Goal: Entertainment & Leisure: Consume media (video, audio)

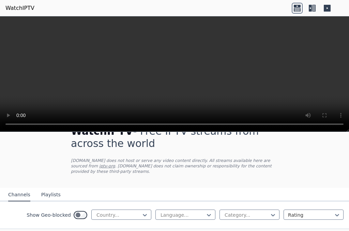
scroll to position [68, 0]
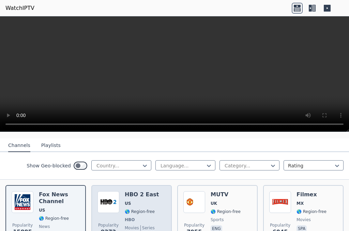
click at [125, 209] on span "🌎 Region-free" at bounding box center [140, 211] width 30 height 5
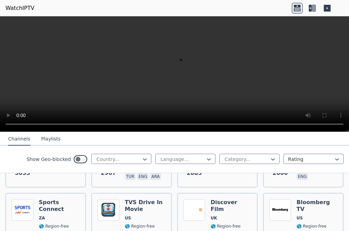
scroll to position [340, 0]
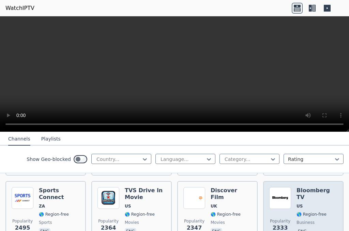
click at [316, 204] on span "US" at bounding box center [316, 206] width 41 height 5
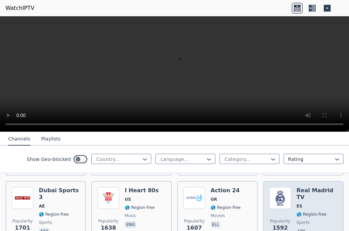
scroll to position [613, 0]
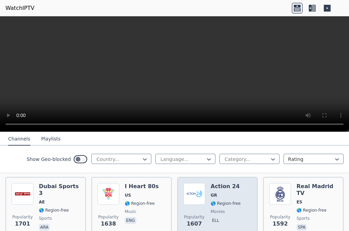
click at [227, 193] on span "GR" at bounding box center [225, 195] width 30 height 5
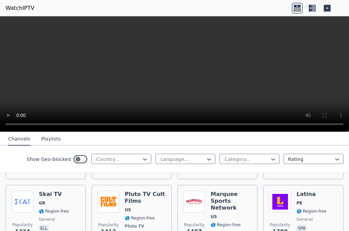
scroll to position [817, 0]
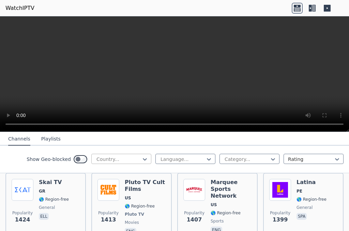
click at [117, 155] on div "Country..." at bounding box center [121, 159] width 60 height 10
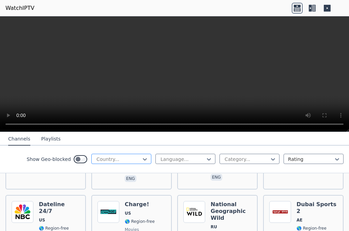
scroll to position [885, 0]
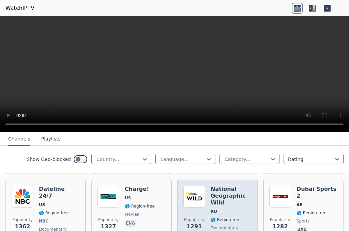
click at [216, 200] on h6 "National Geographic Wild" at bounding box center [230, 196] width 41 height 20
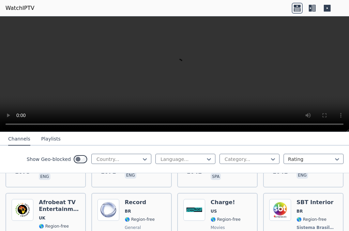
scroll to position [1226, 0]
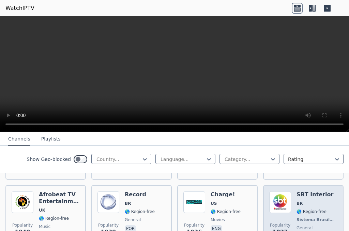
click at [278, 197] on img at bounding box center [280, 202] width 22 height 22
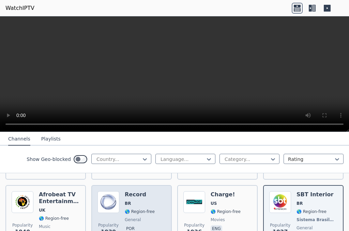
click at [136, 201] on span "BR" at bounding box center [140, 203] width 30 height 5
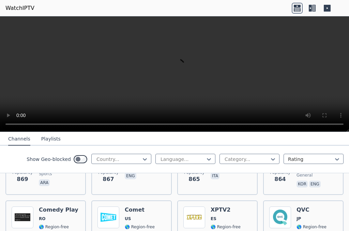
scroll to position [1702, 0]
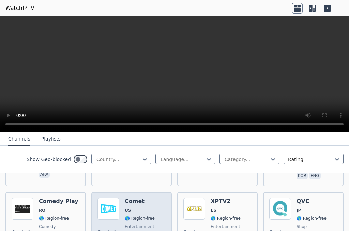
click at [144, 201] on div "Comet US 🌎 Region-free entertainment eng" at bounding box center [140, 222] width 30 height 49
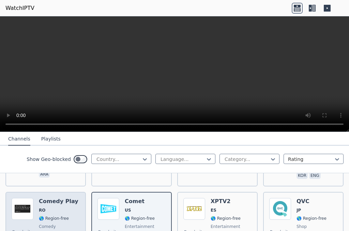
click at [65, 208] on span "RO" at bounding box center [58, 210] width 39 height 5
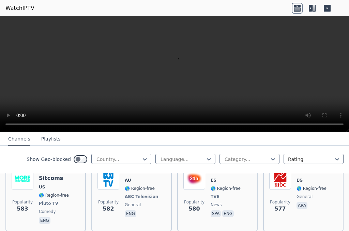
scroll to position [2792, 0]
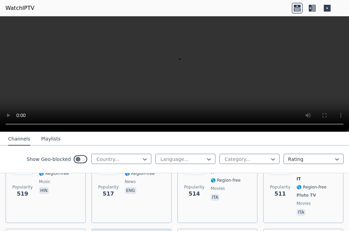
scroll to position [3133, 0]
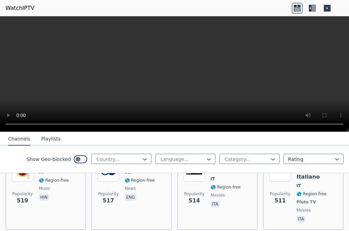
click at [116, 157] on div at bounding box center [119, 159] width 46 height 7
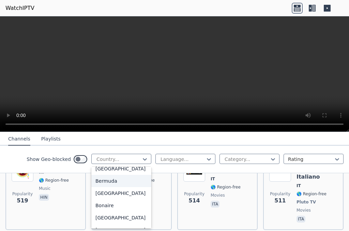
scroll to position [272, 0]
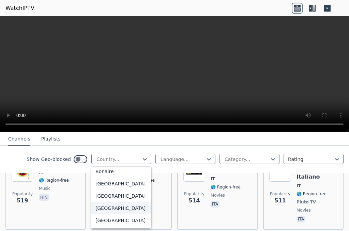
click at [102, 213] on div "[GEOGRAPHIC_DATA]" at bounding box center [121, 208] width 60 height 12
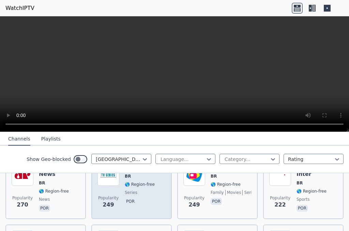
scroll to position [136, 0]
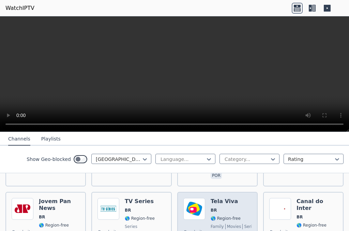
click at [199, 200] on img at bounding box center [194, 209] width 22 height 22
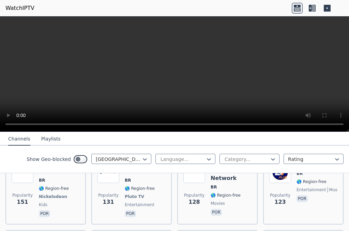
scroll to position [340, 0]
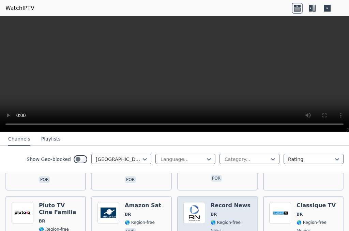
click at [226, 220] on span "🌎 Region-free" at bounding box center [225, 222] width 30 height 5
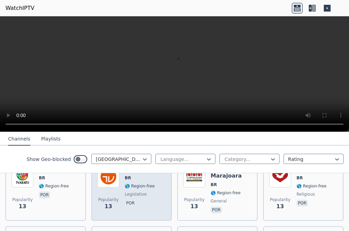
scroll to position [1805, 0]
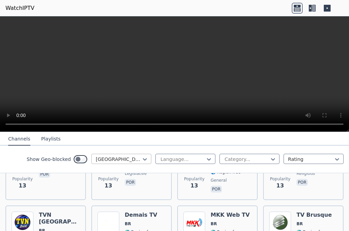
click at [109, 160] on div at bounding box center [119, 159] width 46 height 7
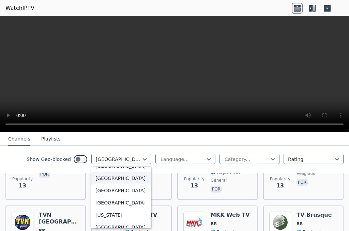
scroll to position [1839, 0]
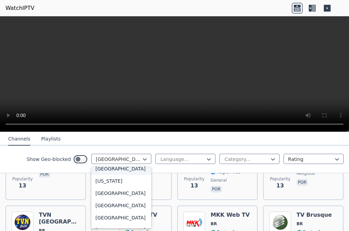
click at [108, 175] on div "[GEOGRAPHIC_DATA]" at bounding box center [121, 169] width 60 height 12
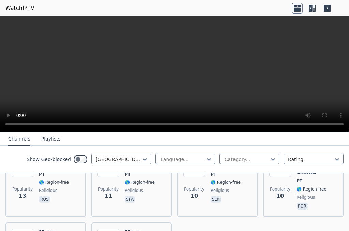
scroll to position [511, 0]
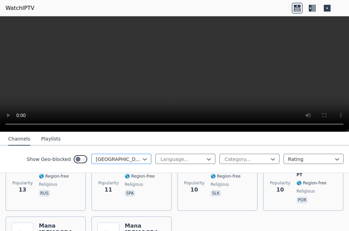
click at [124, 156] on div at bounding box center [119, 159] width 46 height 7
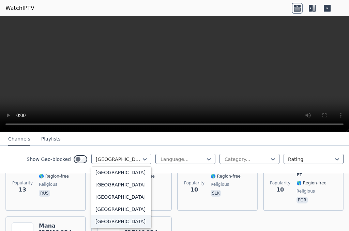
scroll to position [308, 0]
click at [100, 178] on div "[GEOGRAPHIC_DATA]" at bounding box center [121, 172] width 60 height 12
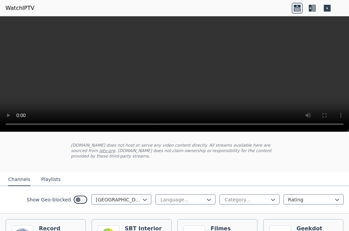
scroll to position [68, 0]
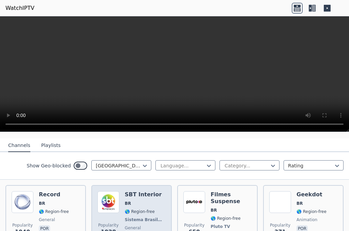
click at [141, 201] on span "BR" at bounding box center [145, 203] width 41 height 5
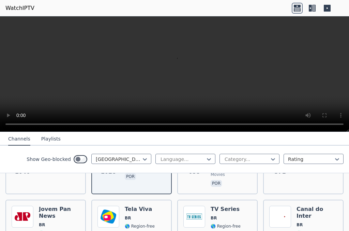
scroll to position [136, 0]
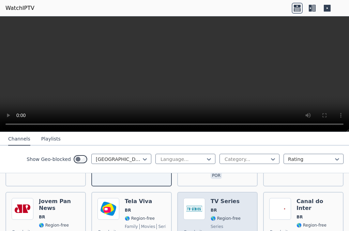
click at [215, 208] on div "TV Series BR 🌎 Region-free series por" at bounding box center [225, 222] width 30 height 49
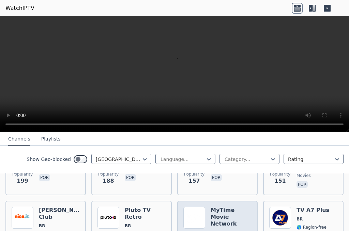
scroll to position [272, 0]
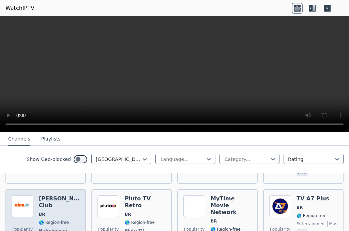
click at [57, 195] on h6 "[PERSON_NAME] Club" at bounding box center [59, 202] width 41 height 14
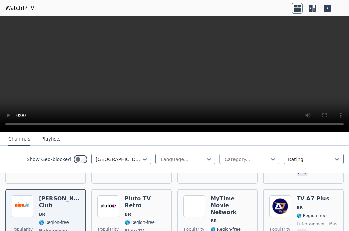
click at [254, 160] on div at bounding box center [247, 159] width 46 height 7
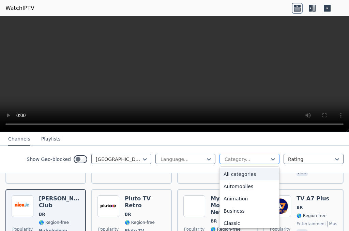
click at [246, 163] on div "Category..." at bounding box center [249, 159] width 60 height 10
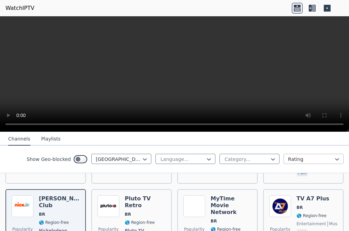
click at [324, 160] on div at bounding box center [311, 159] width 46 height 7
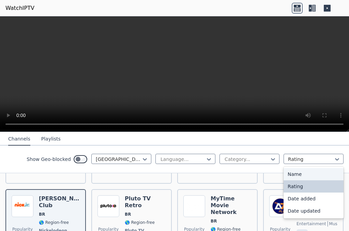
click at [301, 176] on div "Name" at bounding box center [313, 174] width 60 height 12
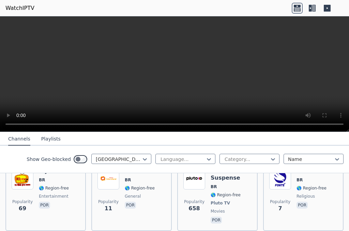
scroll to position [511, 0]
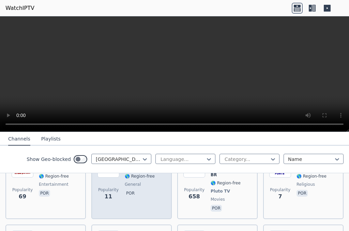
click at [115, 193] on span "Popularity 11" at bounding box center [108, 194] width 22 height 22
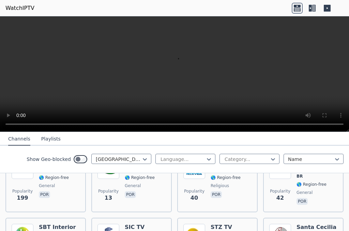
scroll to position [1226, 0]
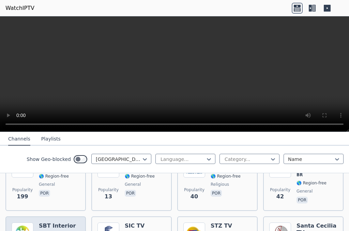
click at [72, 223] on h6 "SBT Interior" at bounding box center [59, 226] width 41 height 7
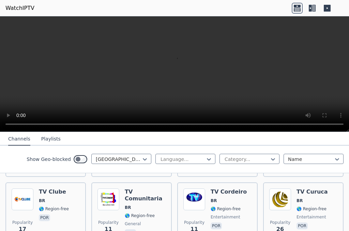
scroll to position [1771, 0]
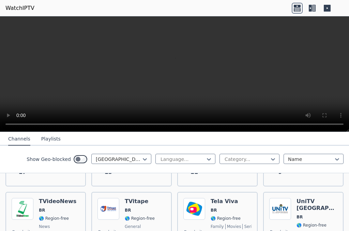
scroll to position [2758, 0]
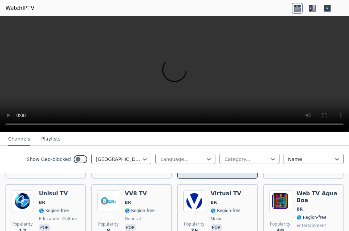
scroll to position [2841, 0]
